Goal: Ask a question

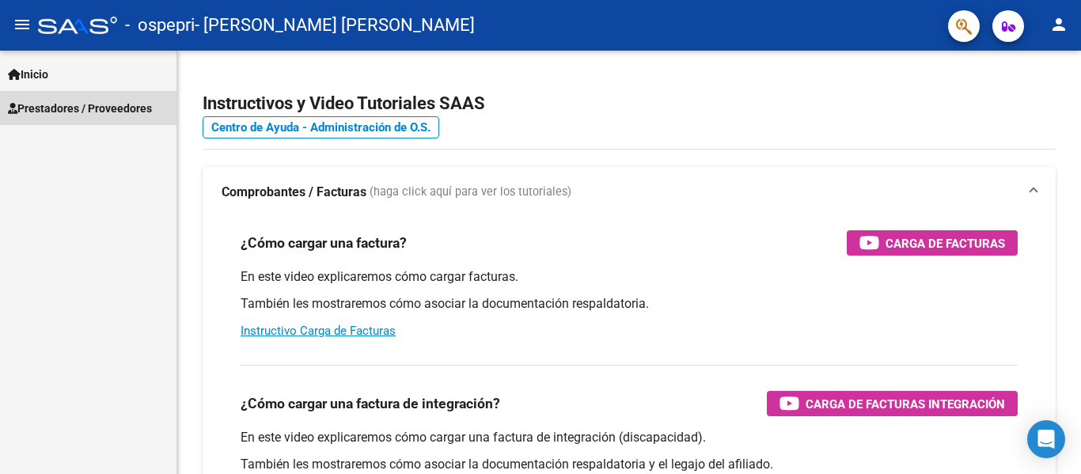
click at [46, 107] on span "Prestadores / Proveedores" at bounding box center [80, 108] width 144 height 17
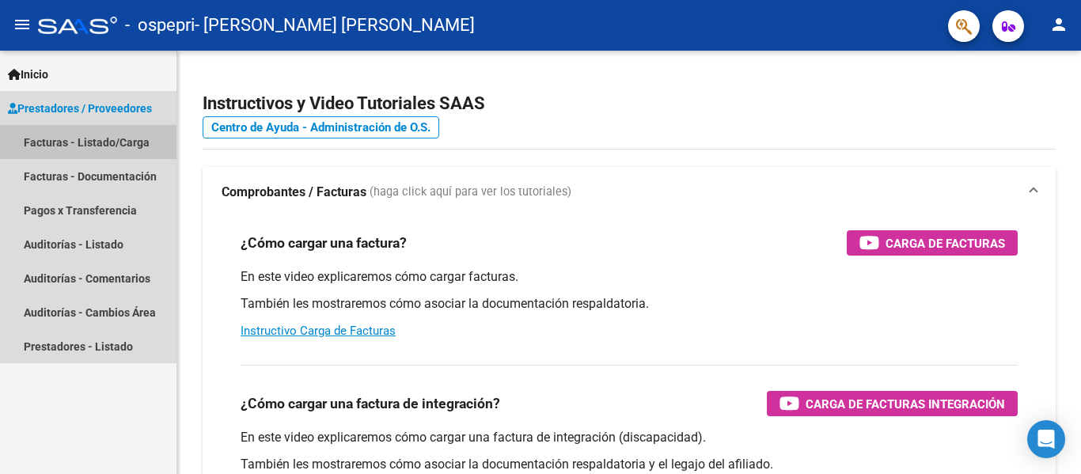
click at [78, 142] on link "Facturas - Listado/Carga" at bounding box center [88, 142] width 176 height 34
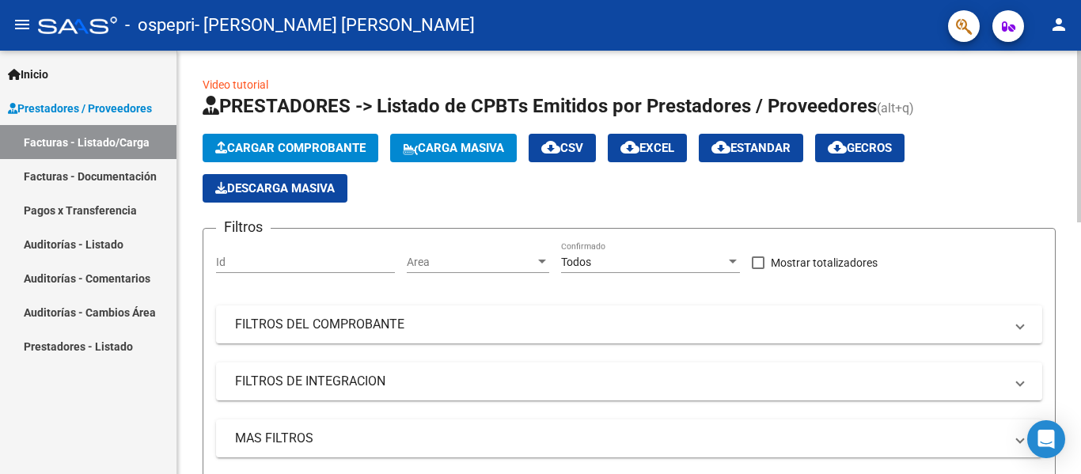
scroll to position [316, 0]
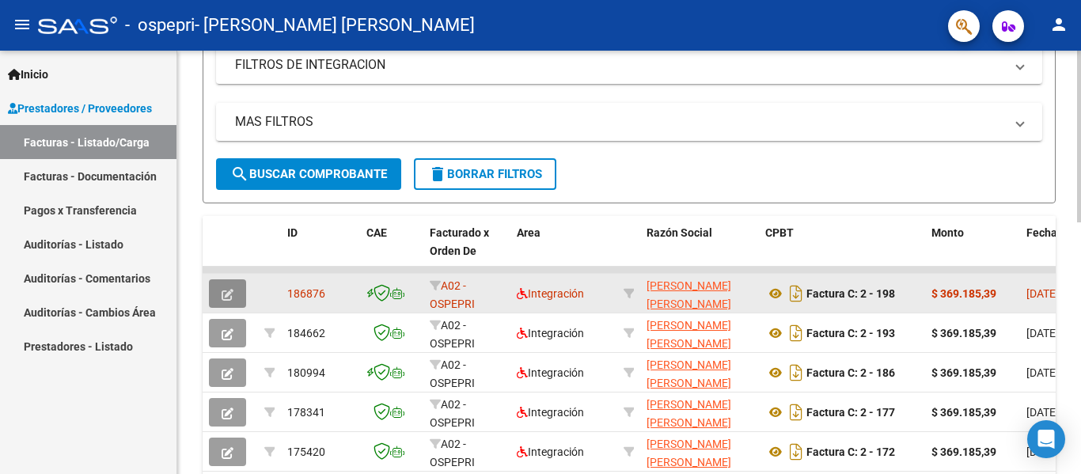
click at [232, 291] on icon "button" at bounding box center [227, 295] width 12 height 12
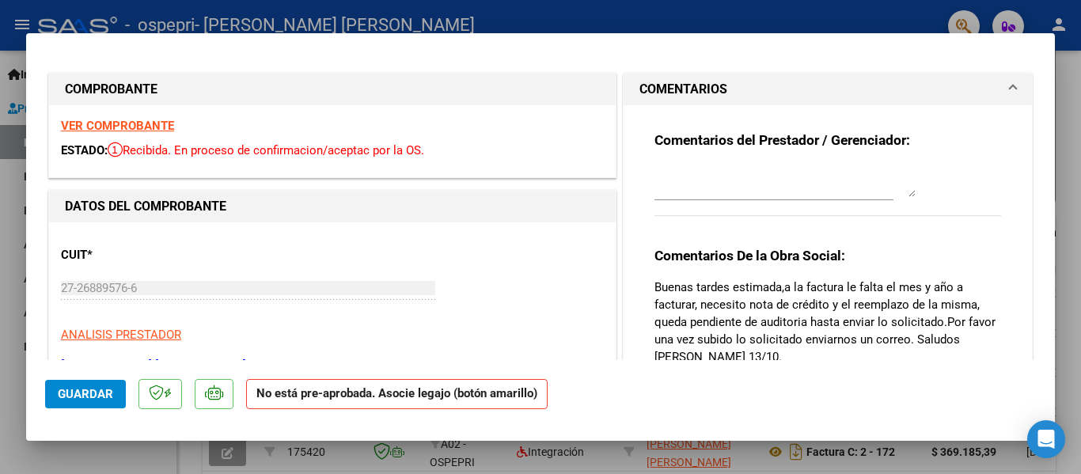
scroll to position [396, 0]
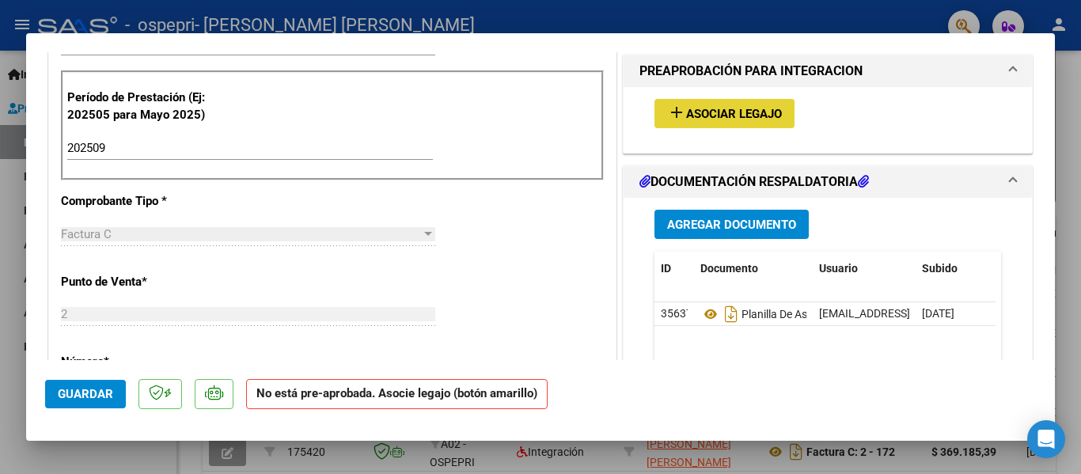
click at [690, 110] on span "Asociar Legajo" at bounding box center [734, 114] width 96 height 14
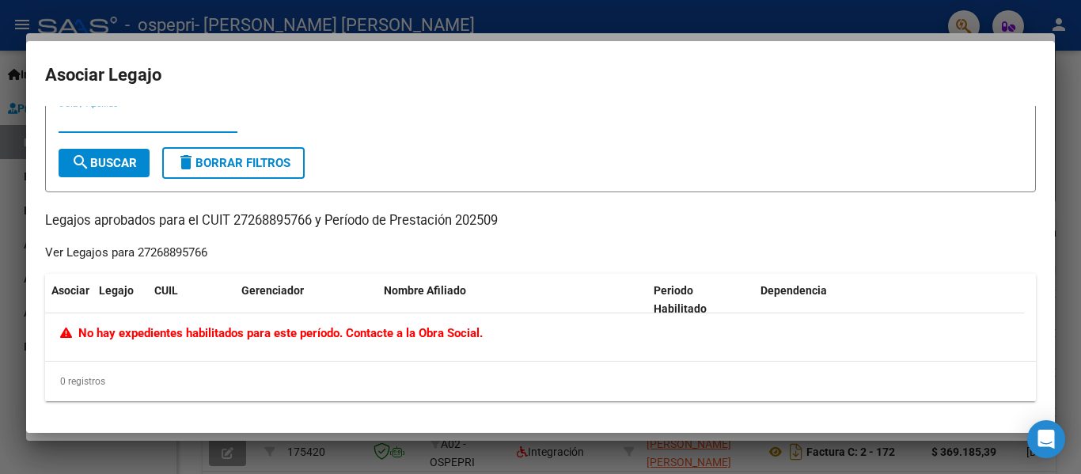
scroll to position [0, 0]
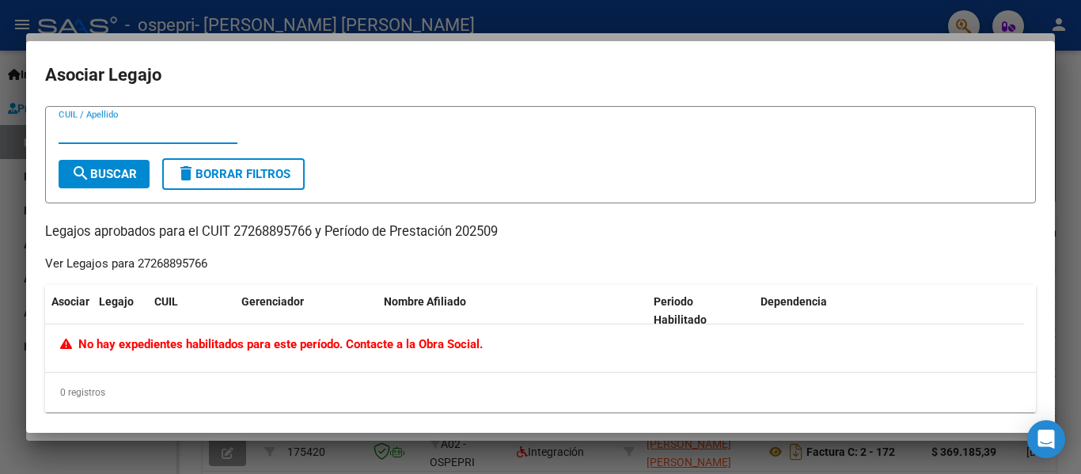
click at [102, 126] on input "CUIL / Apellido" at bounding box center [148, 131] width 179 height 14
type input "[PERSON_NAME]"
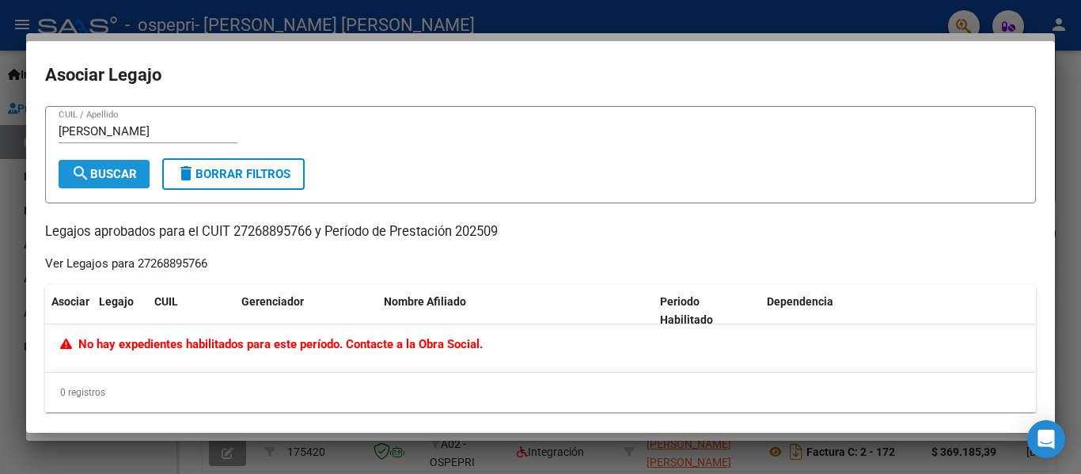
click at [103, 172] on span "search Buscar" at bounding box center [104, 174] width 66 height 14
click at [1077, 124] on div at bounding box center [540, 237] width 1081 height 474
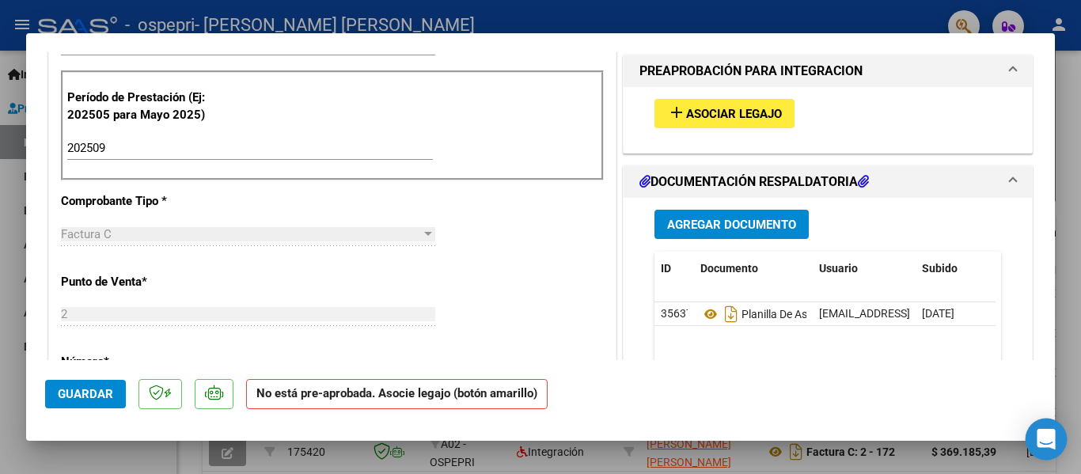
click at [1042, 443] on icon "Open Intercom Messenger" at bounding box center [1045, 439] width 21 height 21
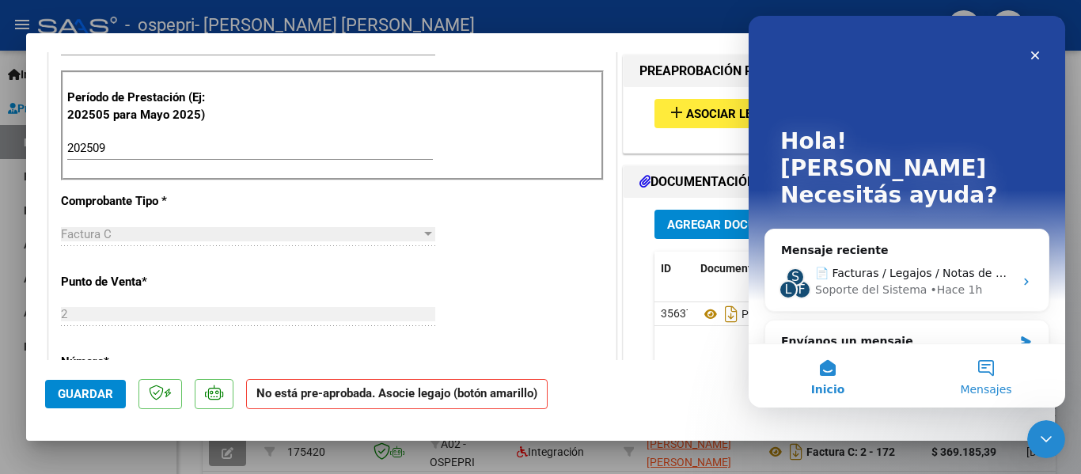
click at [993, 369] on button "Mensajes" at bounding box center [986, 375] width 158 height 63
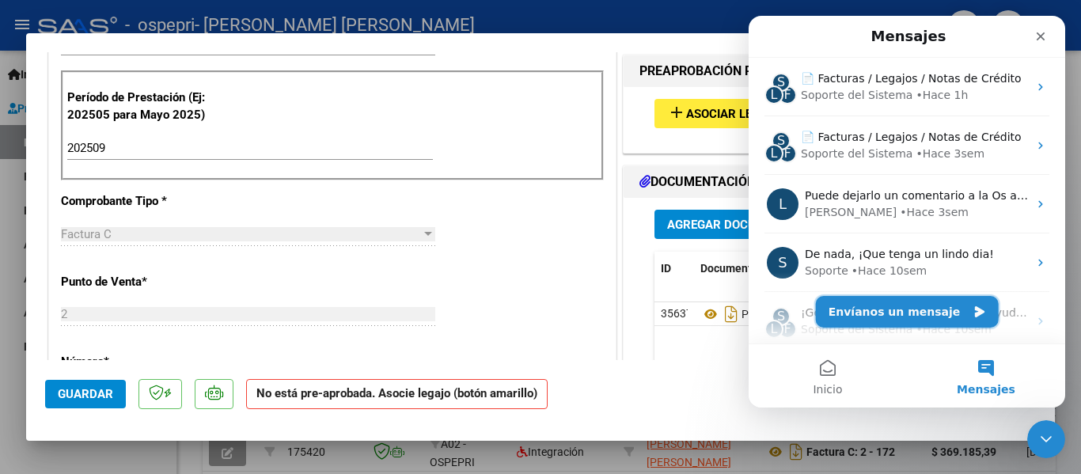
click at [880, 305] on button "Envíanos un mensaje" at bounding box center [907, 312] width 183 height 32
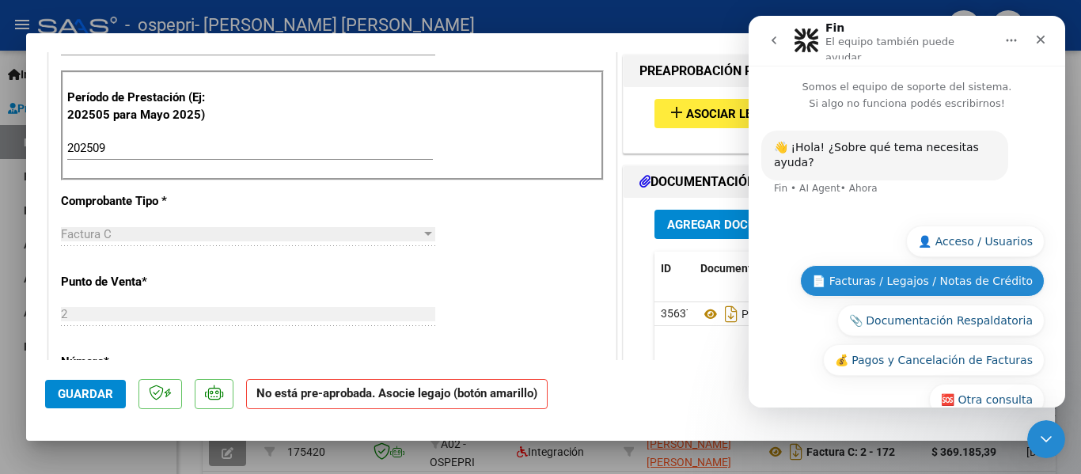
click at [898, 265] on button "📄 Facturas / Legajos / Notas de Crédito" at bounding box center [922, 281] width 244 height 32
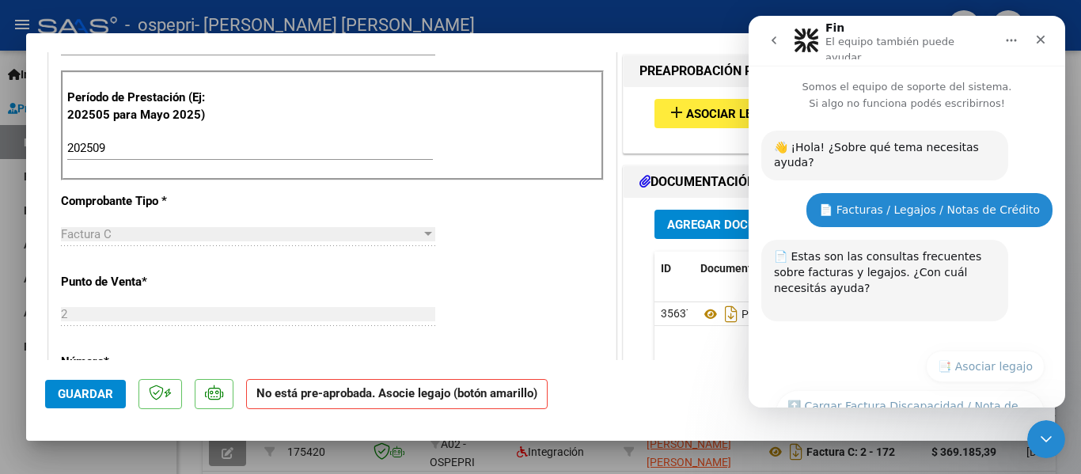
scroll to position [309, 0]
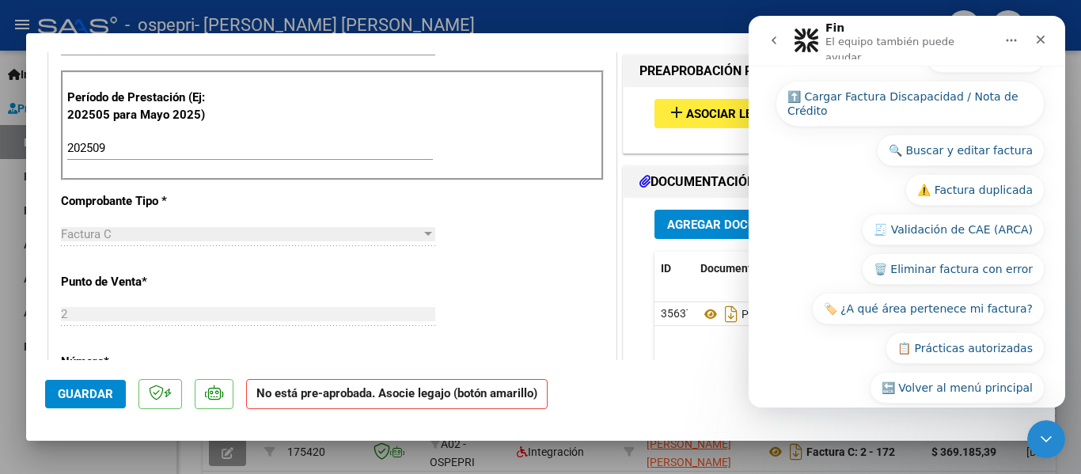
click at [394, 396] on strong "No está pre-aprobada. Asocie legajo (botón amarillo)" at bounding box center [396, 394] width 301 height 31
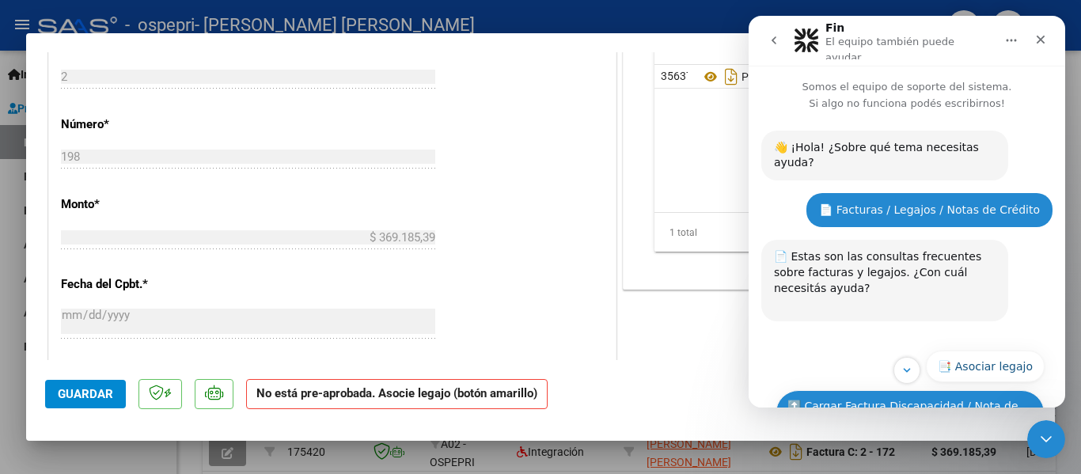
scroll to position [79, 0]
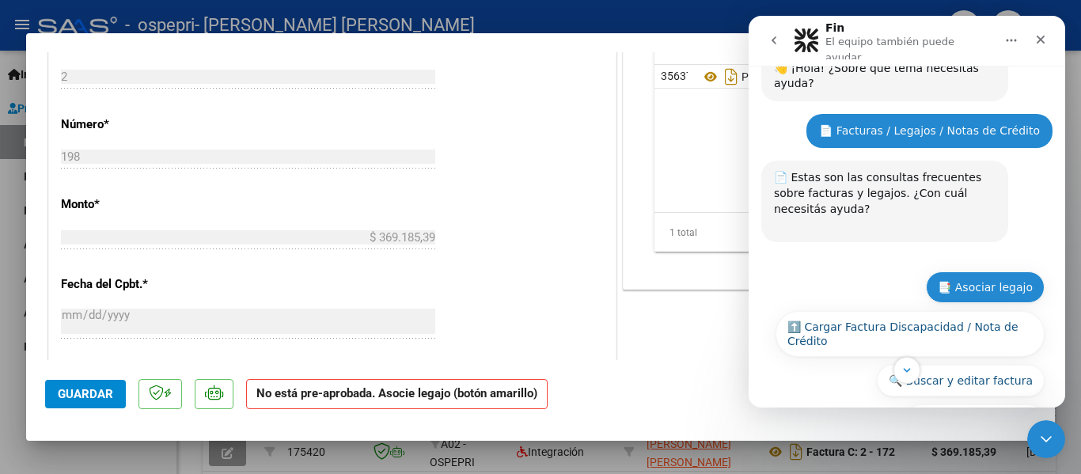
click at [975, 271] on button "📑 Asociar legajo" at bounding box center [985, 287] width 119 height 32
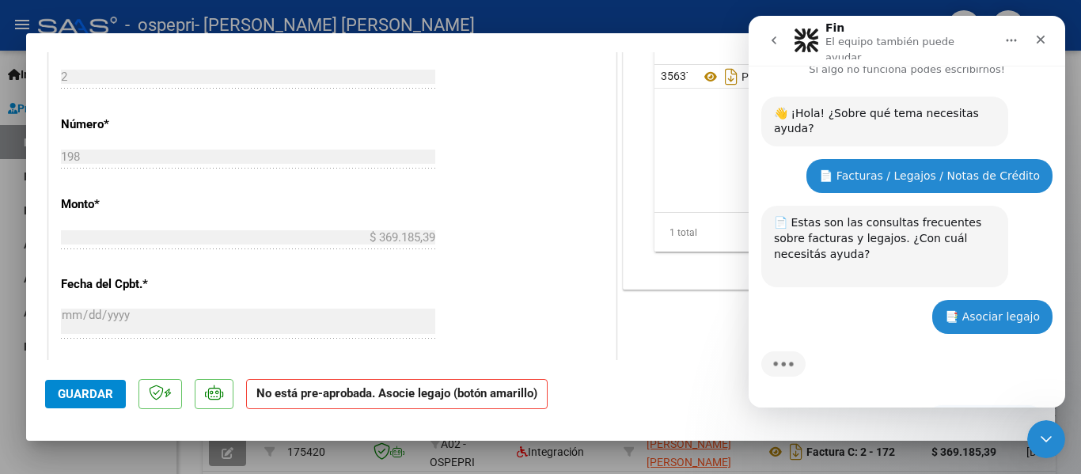
scroll to position [22, 0]
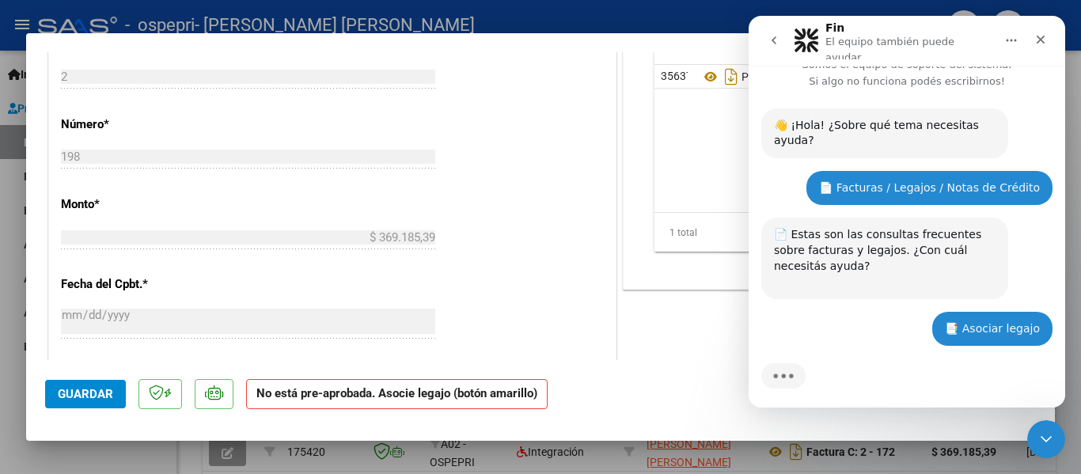
click at [801, 362] on div "Intercom Messenger" at bounding box center [783, 376] width 44 height 28
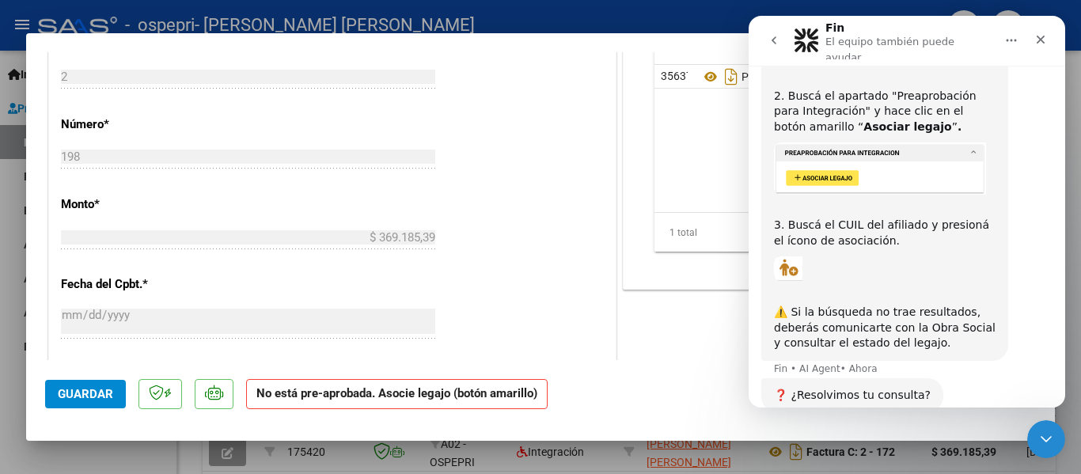
scroll to position [588, 0]
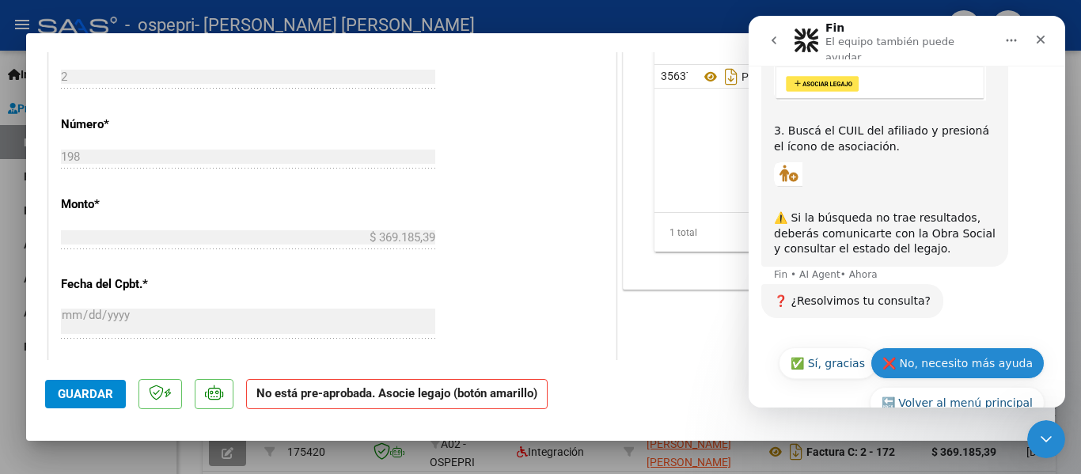
click at [896, 347] on button "❌ No, necesito más ayuda" at bounding box center [957, 363] width 174 height 32
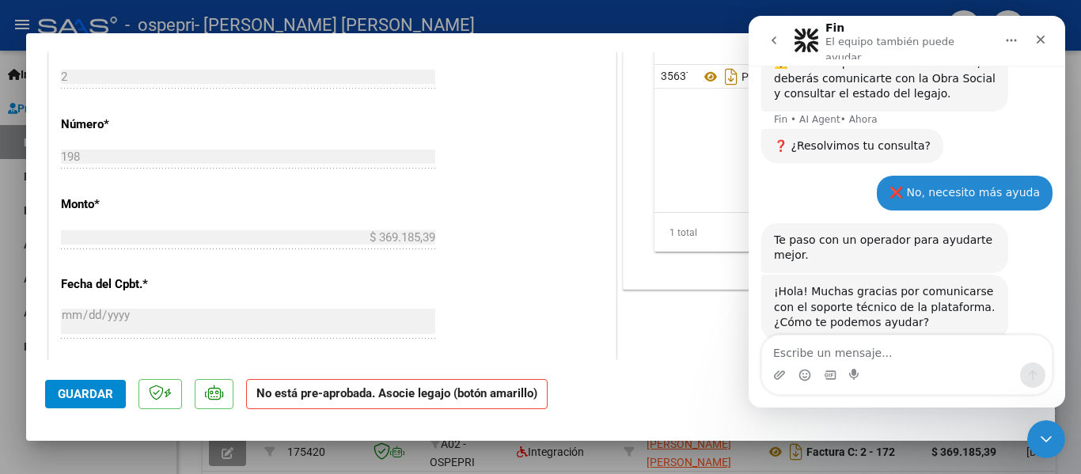
scroll to position [743, 0]
type textarea "hola no puedo asociar el legajo"
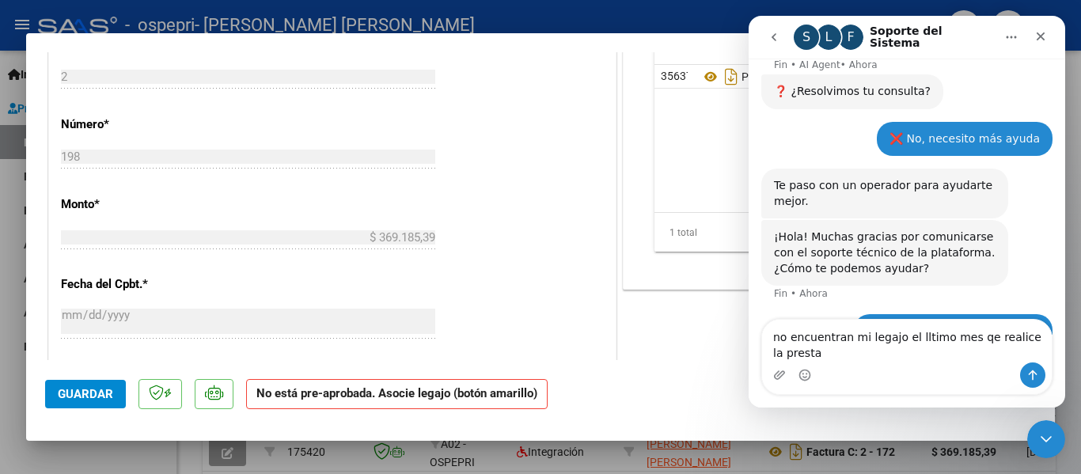
scroll to position [806, 0]
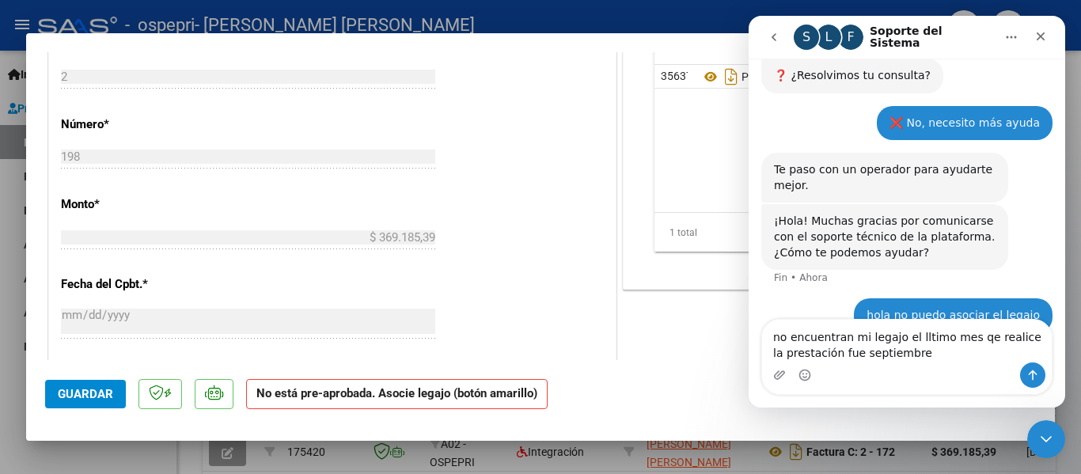
type textarea "no encuentran mi legajo el lltimo mes qe realice la prestación fue septiembre"
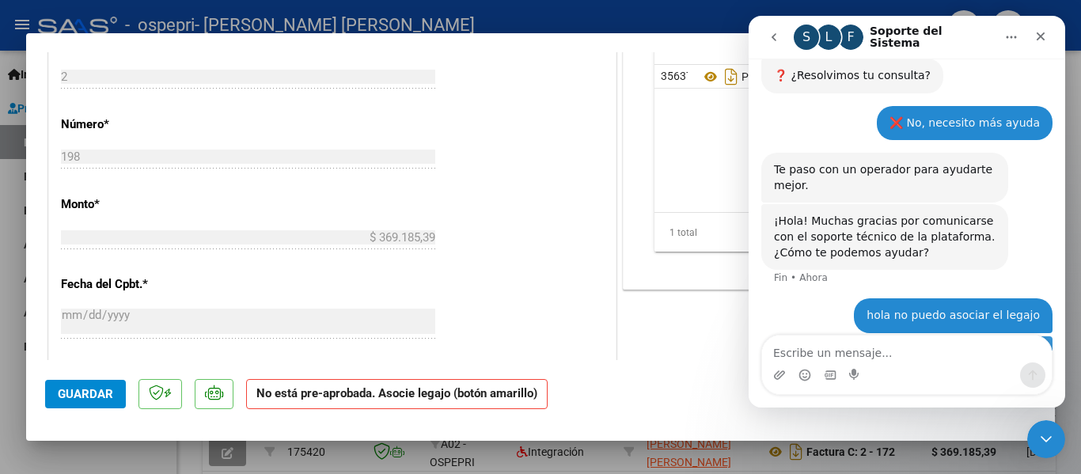
scroll to position [842, 0]
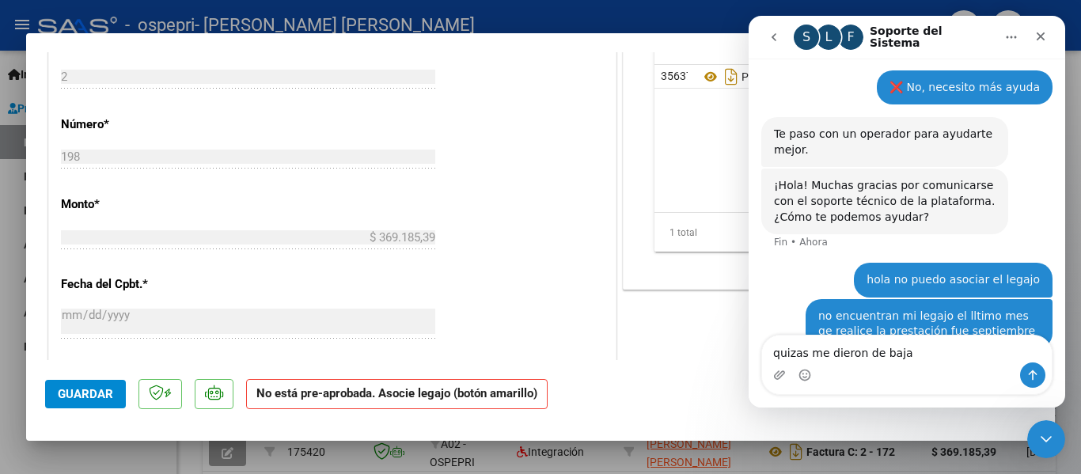
type textarea "quizas me dieron de baja"
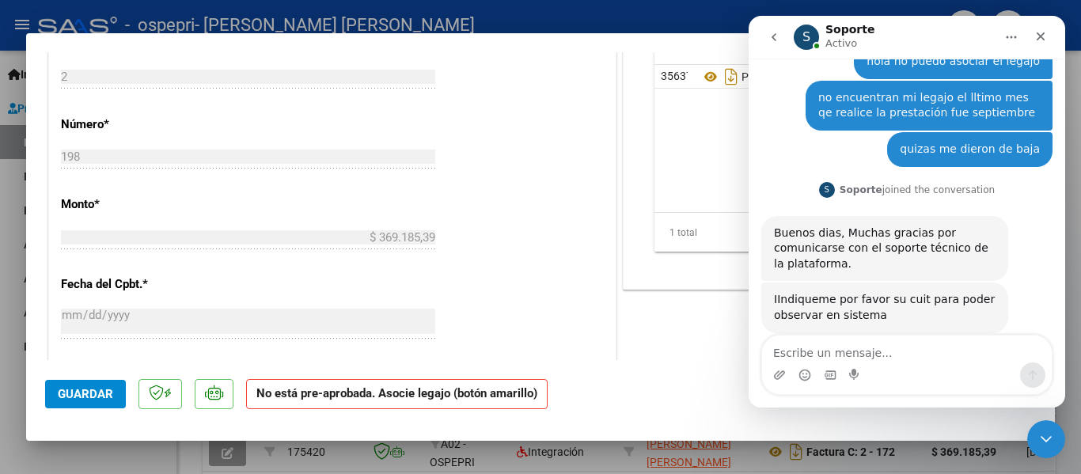
scroll to position [1043, 0]
type textarea "27268895766"
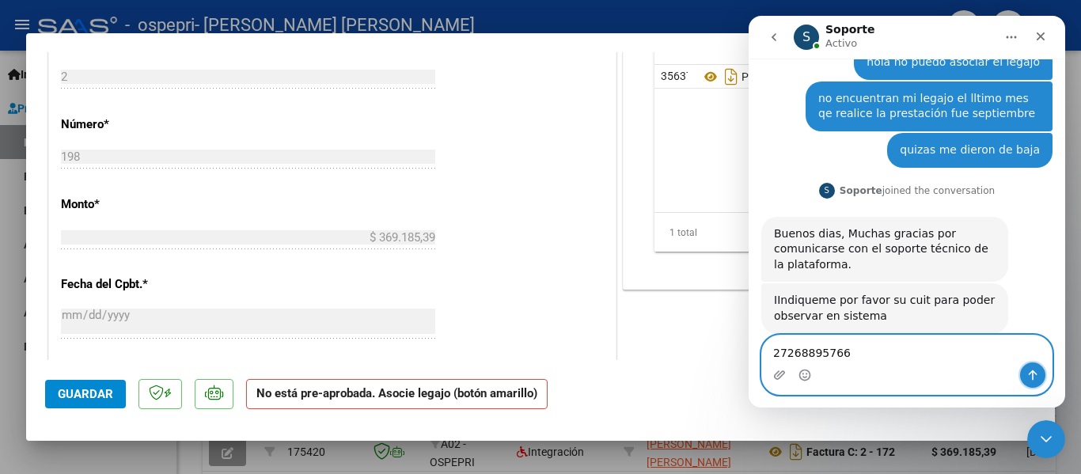
click at [1029, 371] on icon "Enviar un mensaje…" at bounding box center [1032, 375] width 13 height 13
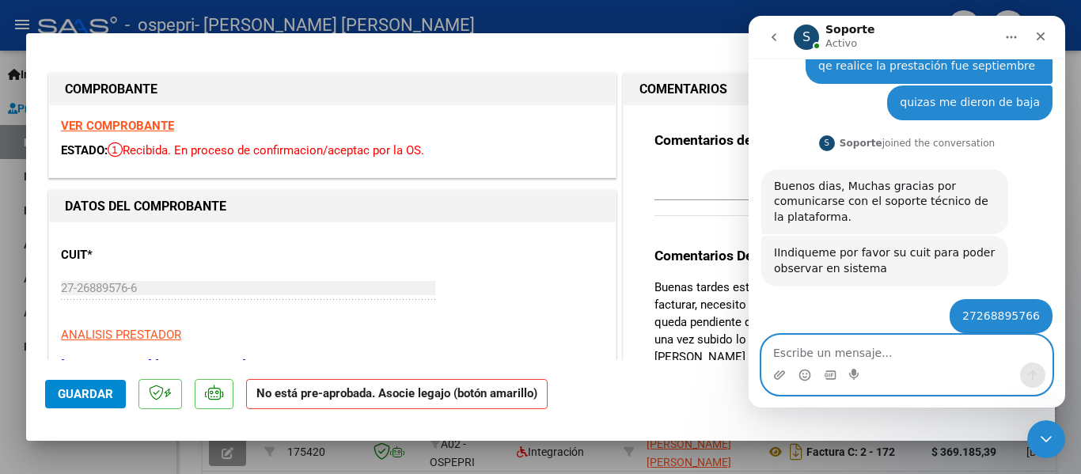
scroll to position [1308, 0]
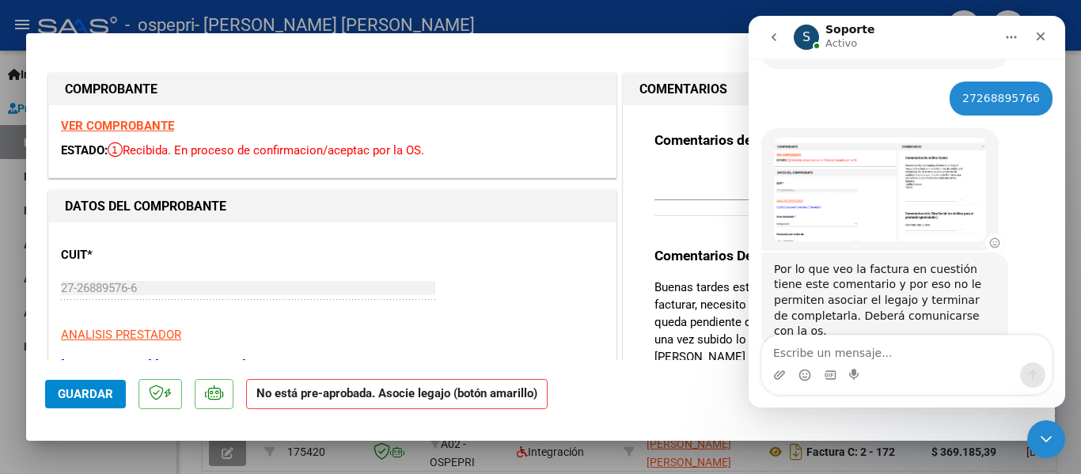
click at [856, 172] on img "Soporte dice…" at bounding box center [880, 190] width 212 height 104
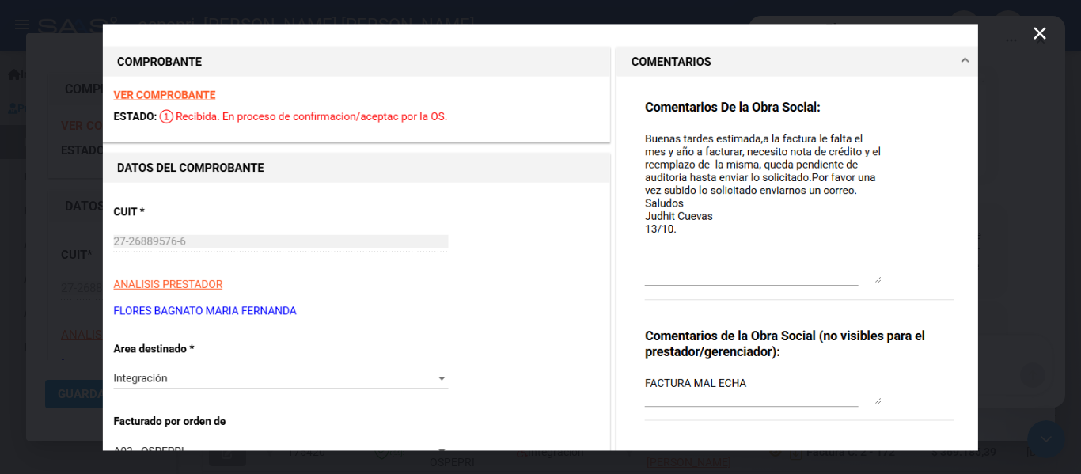
scroll to position [1396, 0]
